Goal: Find specific page/section: Find specific page/section

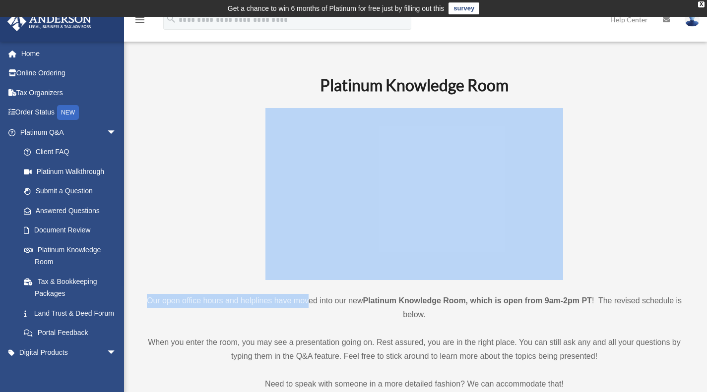
click at [74, 251] on link "Platinum Knowledge Room" at bounding box center [70, 256] width 113 height 32
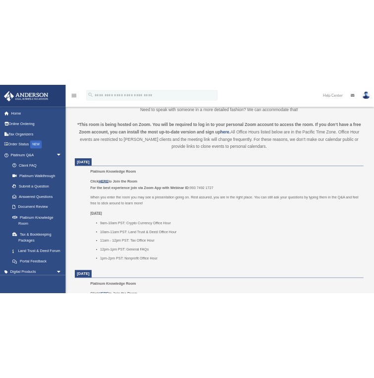
scroll to position [341, 0]
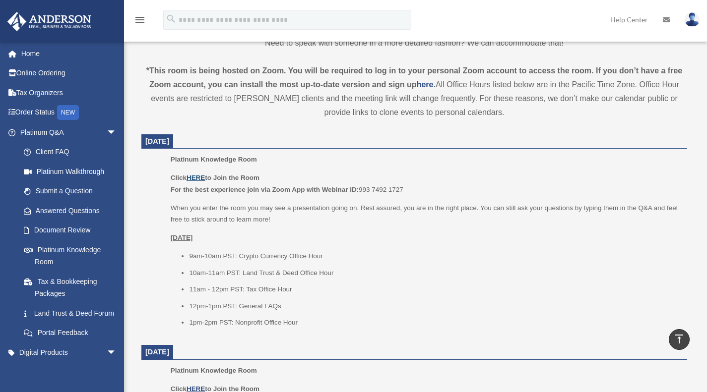
click at [199, 178] on u "HERE" at bounding box center [195, 177] width 18 height 7
